Goal: Information Seeking & Learning: Check status

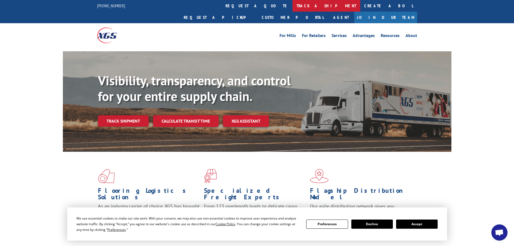
click at [292, 5] on link "track a shipment" at bounding box center [326, 6] width 68 height 12
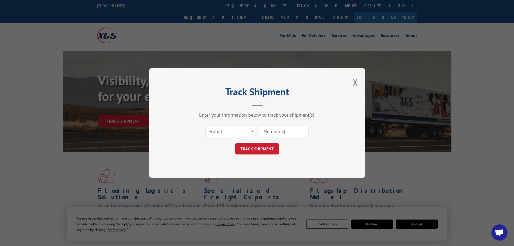
click at [279, 130] on input at bounding box center [284, 130] width 50 height 11
paste input "17517378"
type input "17517378"
click at [257, 145] on button "TRACK SHIPMENT" at bounding box center [257, 148] width 44 height 11
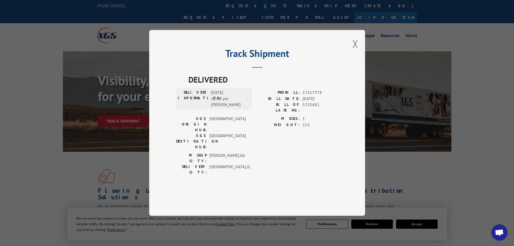
drag, startPoint x: 356, startPoint y: 54, endPoint x: 352, endPoint y: 54, distance: 3.8
click at [354, 51] on button "Close modal" at bounding box center [355, 44] width 6 height 14
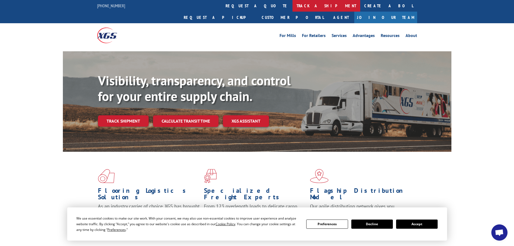
click at [292, 3] on link "track a shipment" at bounding box center [326, 6] width 68 height 12
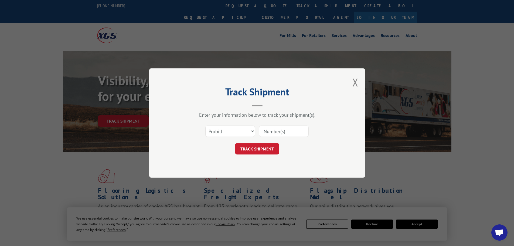
click at [278, 127] on input at bounding box center [284, 130] width 50 height 11
paste input "17521960"
type input "17521960"
click at [264, 150] on button "TRACK SHIPMENT" at bounding box center [257, 148] width 44 height 11
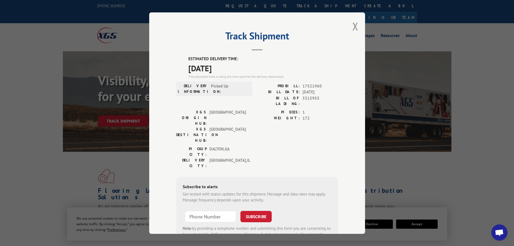
drag, startPoint x: 232, startPoint y: 64, endPoint x: 186, endPoint y: 59, distance: 46.4
click at [186, 59] on div "ESTIMATED DELIVERY TIME: [DATE] The estimated time is using the time zone for t…" at bounding box center [257, 153] width 162 height 194
copy div "ESTIMATED DELIVERY TIME: [DATE]"
